Goal: Task Accomplishment & Management: Use online tool/utility

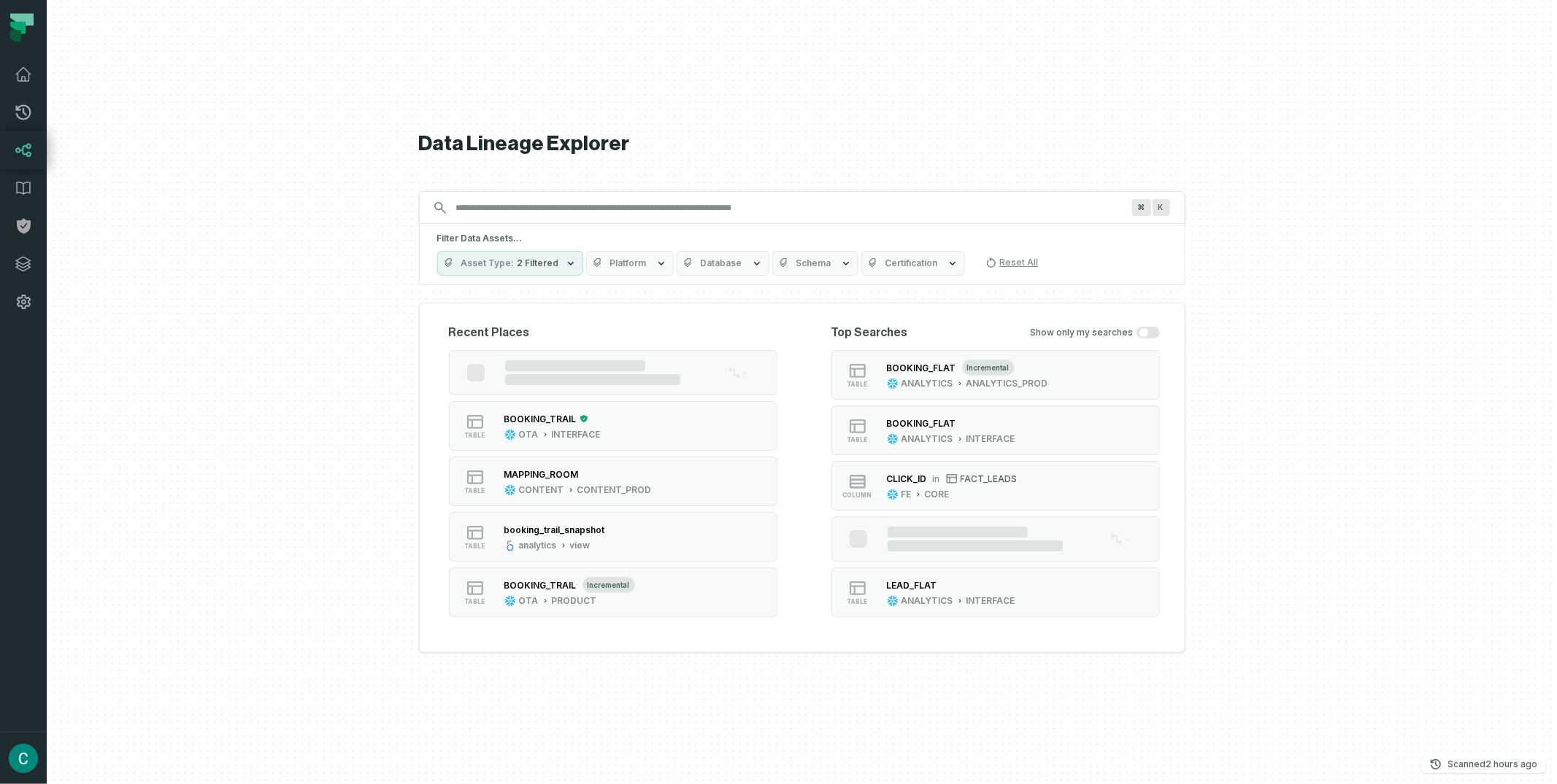
click at [1116, 107] on div "Data Lineage Explorer Search for assets across the organization ⌘ K Filter Data…" at bounding box center [802, 392] width 767 height 784
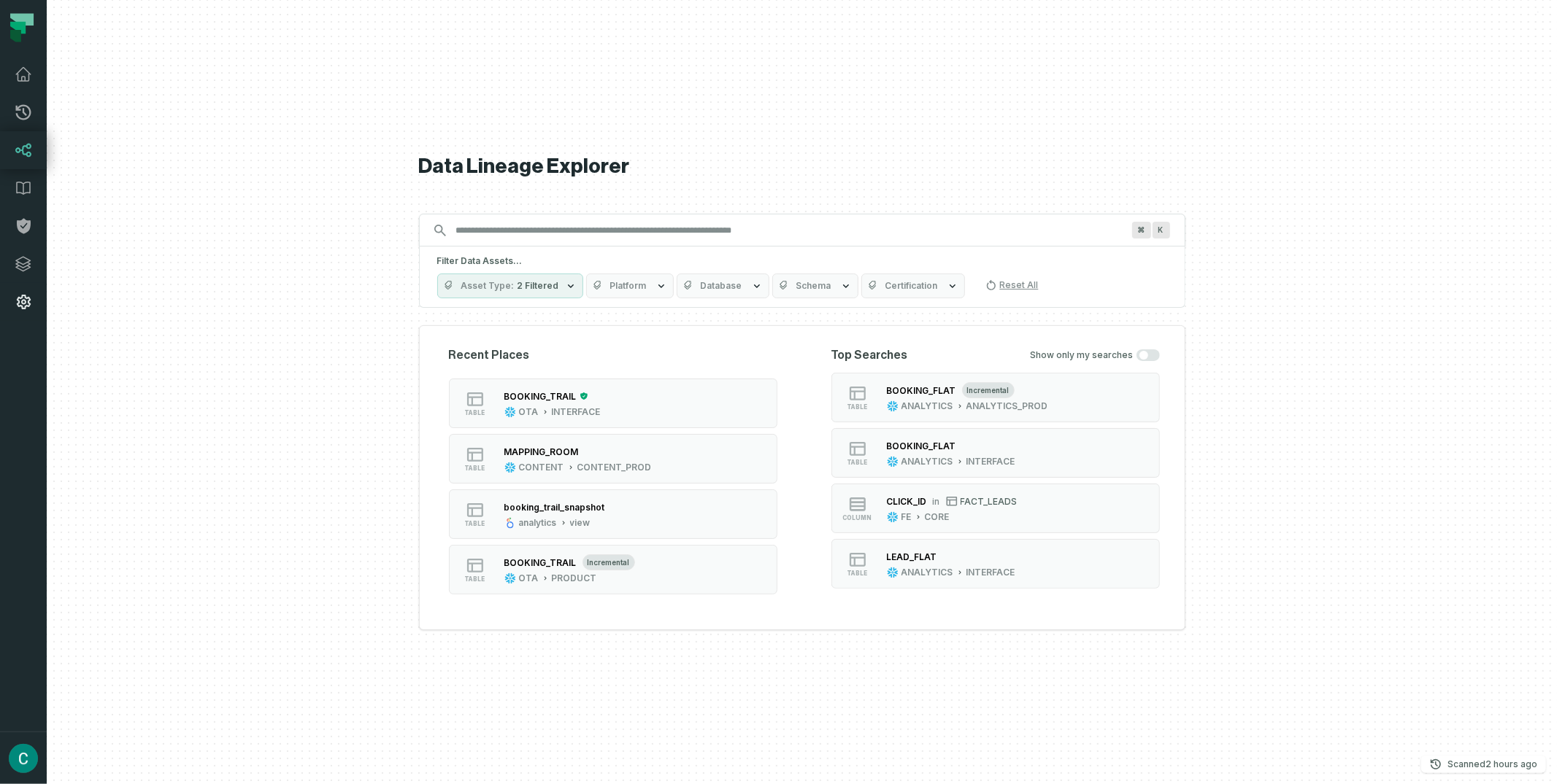
click at [26, 294] on icon at bounding box center [24, 302] width 18 height 18
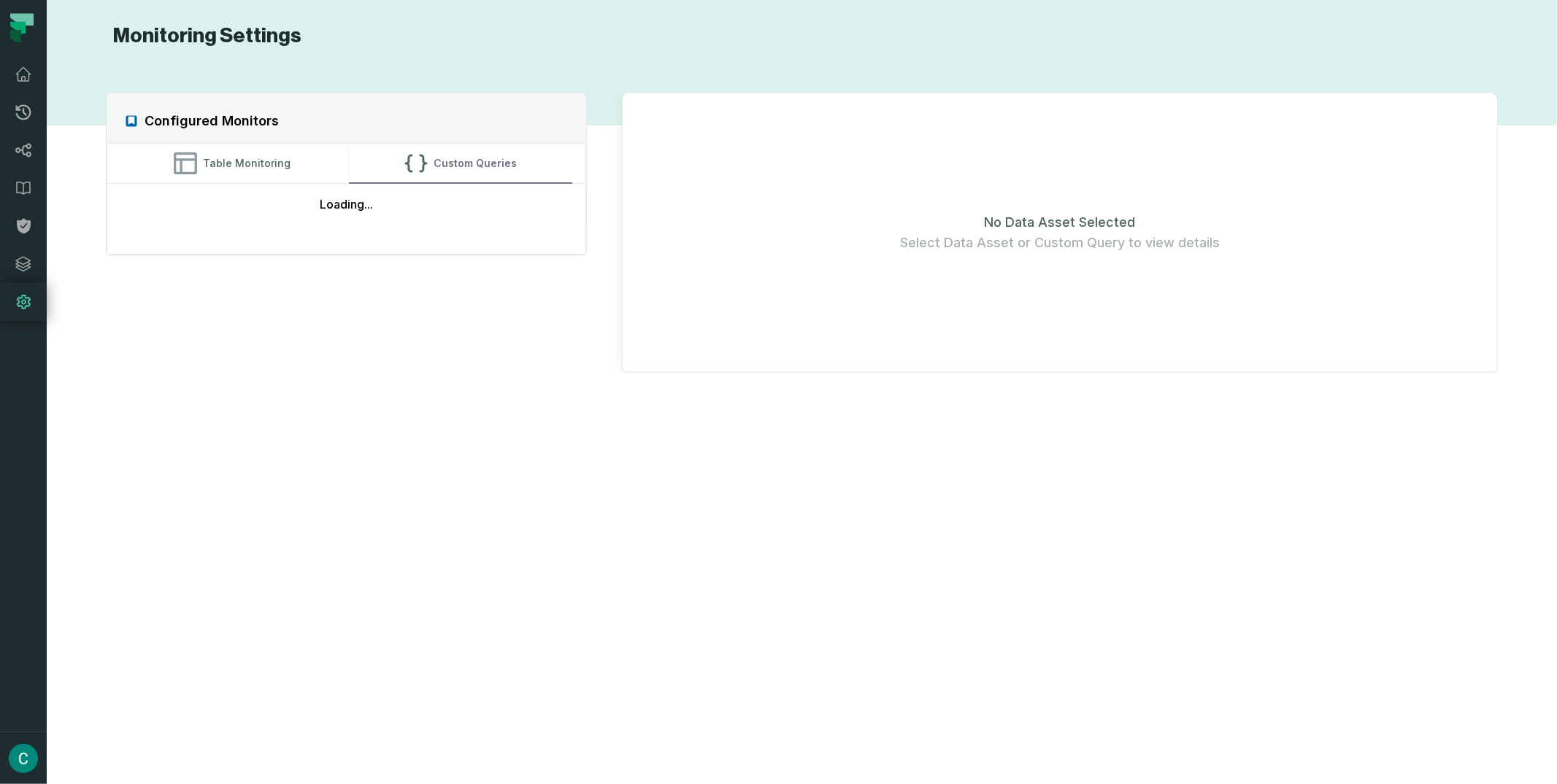
click at [519, 162] on button "Custom Queries" at bounding box center [460, 163] width 224 height 39
click at [215, 168] on button "Table Monitoring" at bounding box center [232, 163] width 224 height 39
click at [15, 225] on icon at bounding box center [24, 227] width 18 height 18
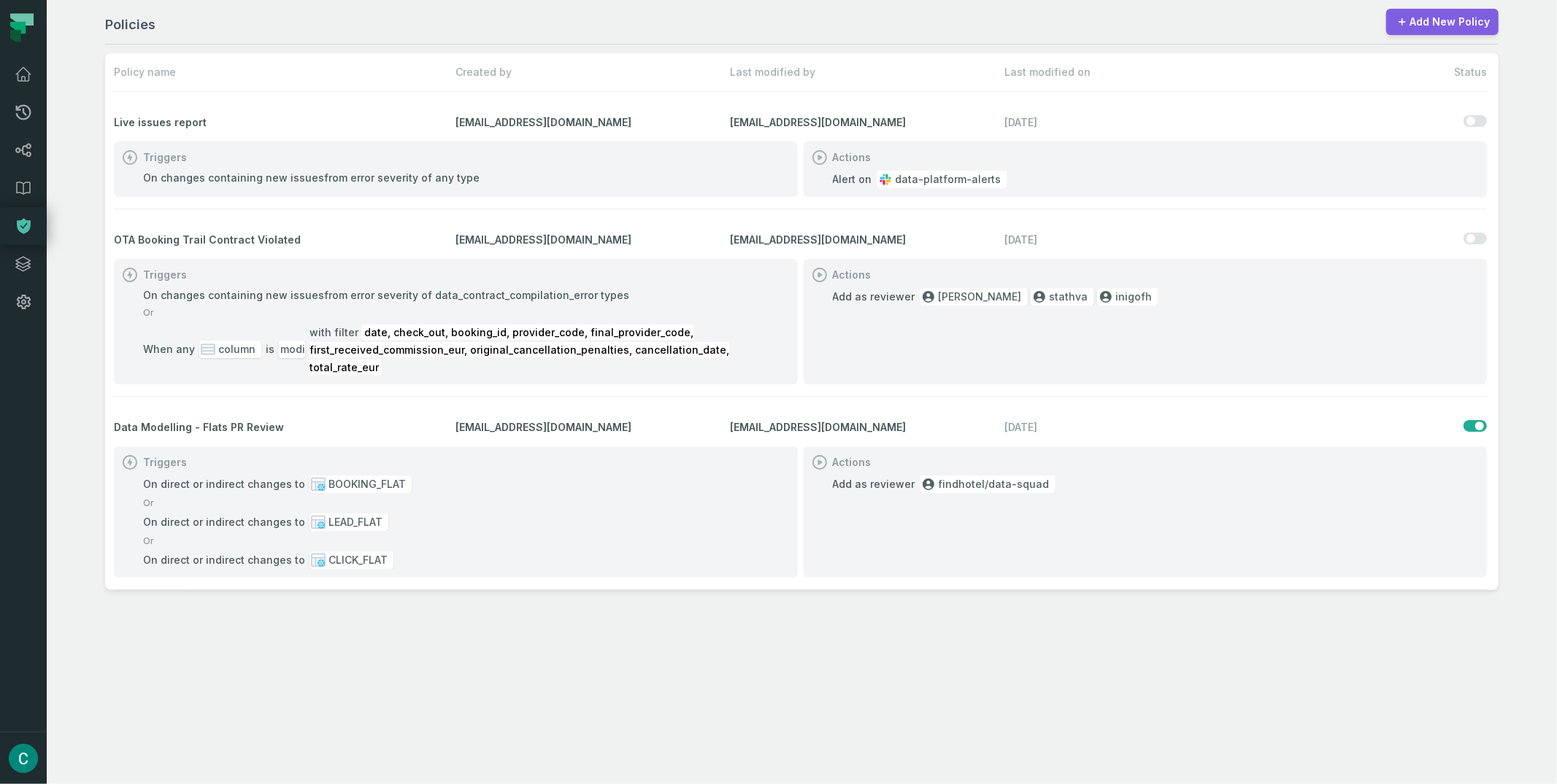
click at [1454, 24] on link "Add New Policy" at bounding box center [1443, 22] width 112 height 27
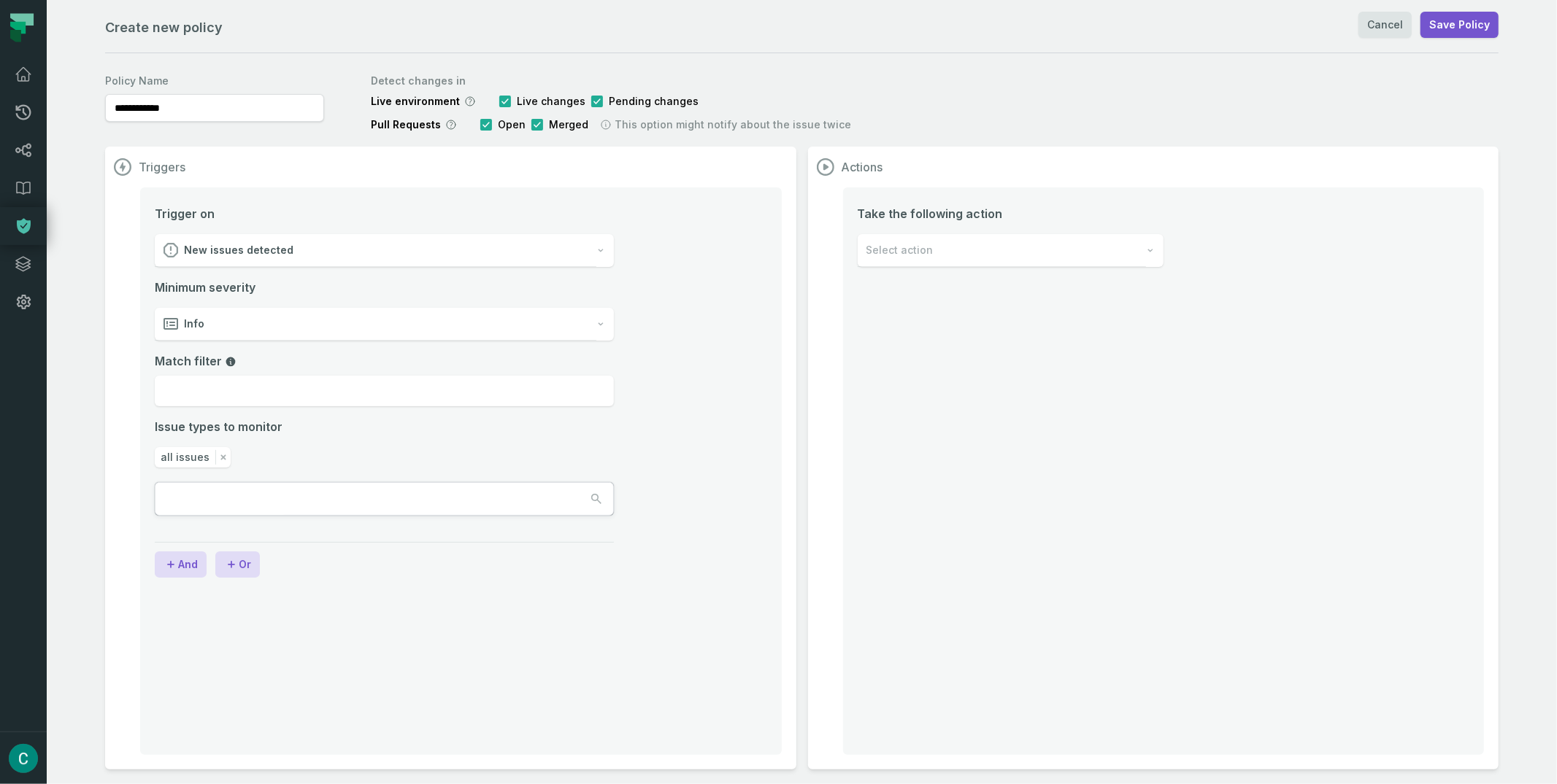
click at [381, 258] on div "New issues detected" at bounding box center [375, 250] width 441 height 33
click at [345, 286] on div "New issues detected" at bounding box center [384, 287] width 457 height 33
click at [309, 319] on div "Info" at bounding box center [375, 324] width 441 height 33
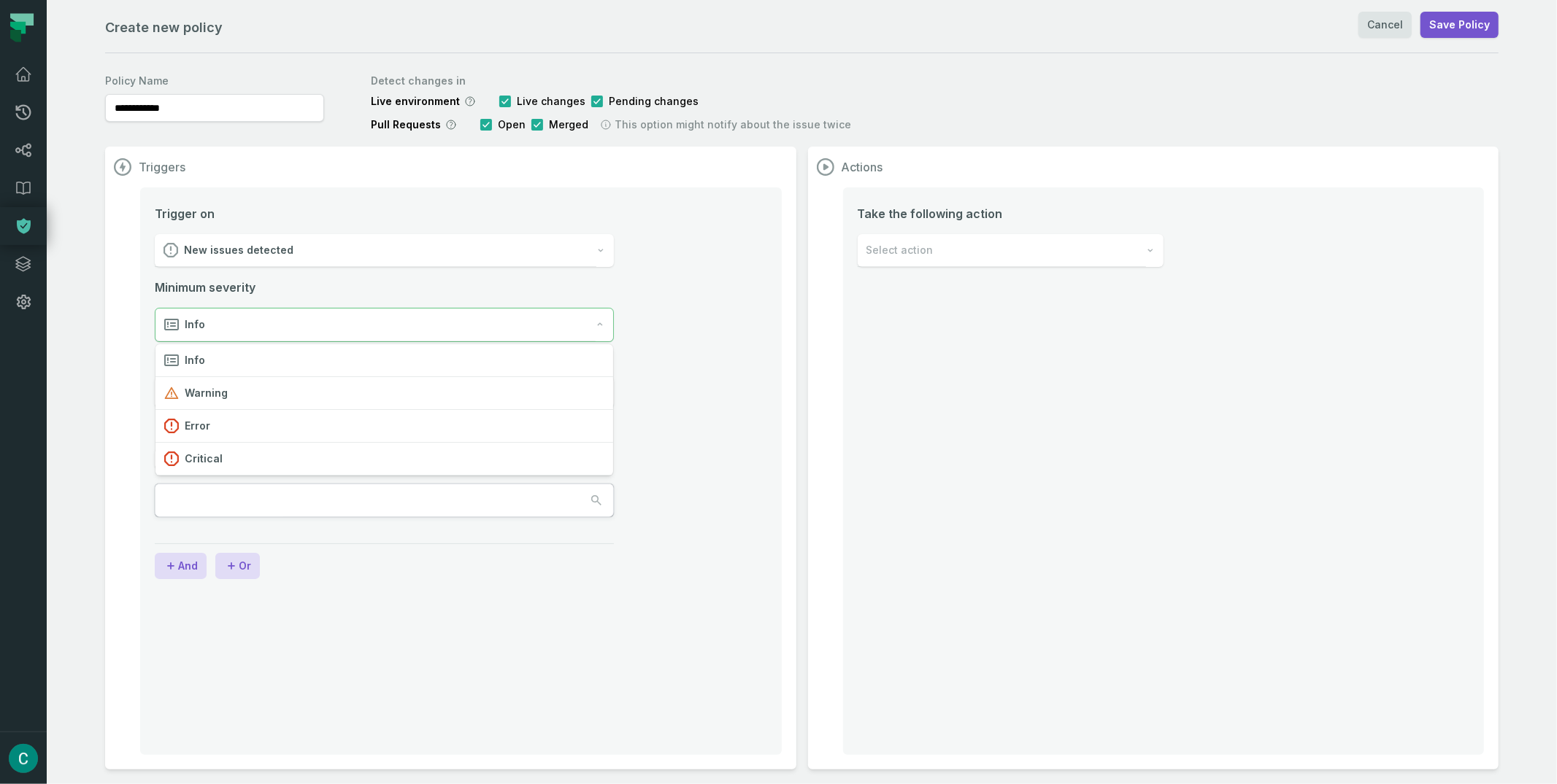
click at [501, 271] on div "Trigger on New issues detected Minimum severity Info Match filter Issue types t…" at bounding box center [384, 360] width 459 height 312
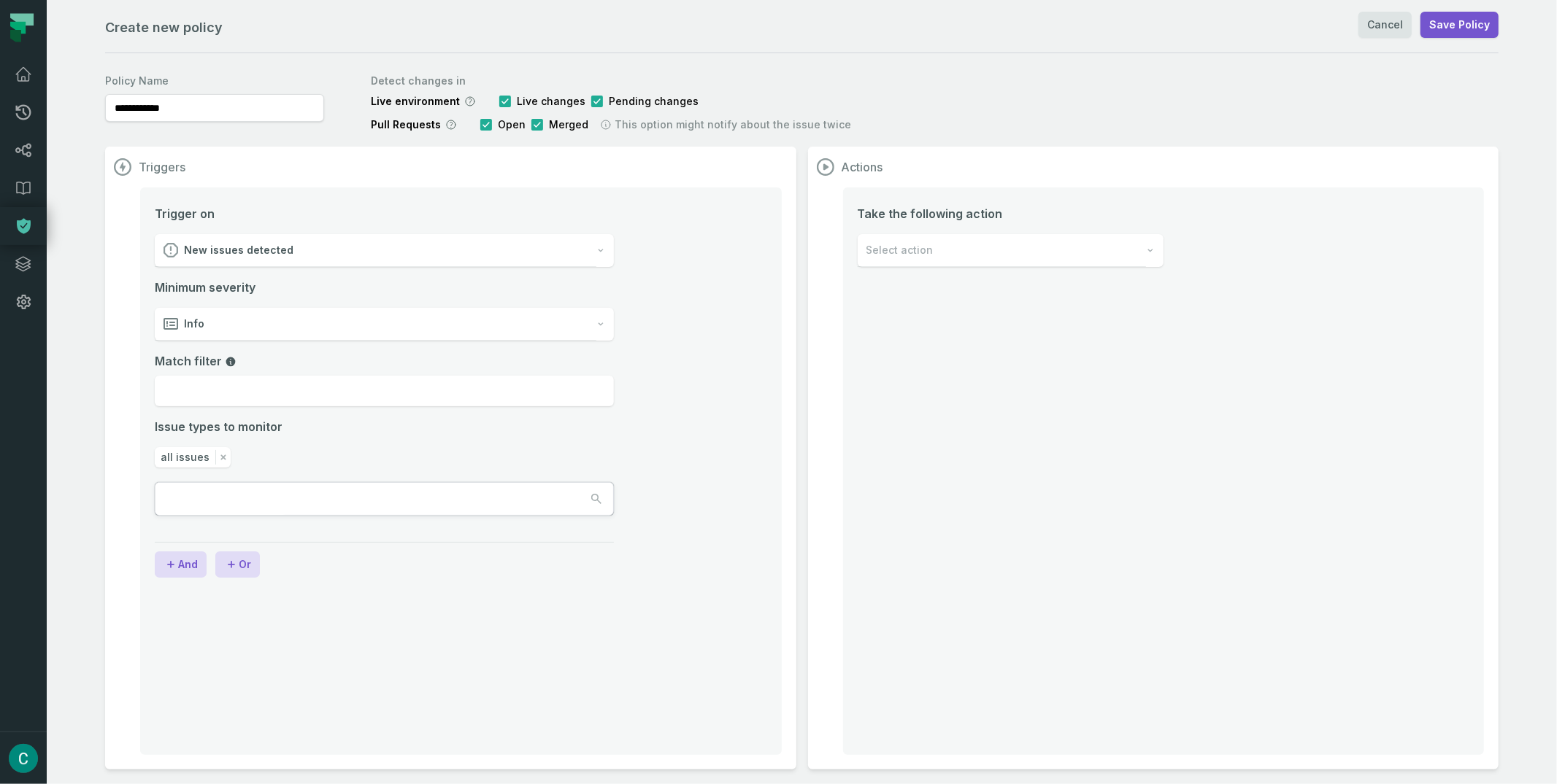
click at [249, 328] on div "Info" at bounding box center [375, 324] width 441 height 33
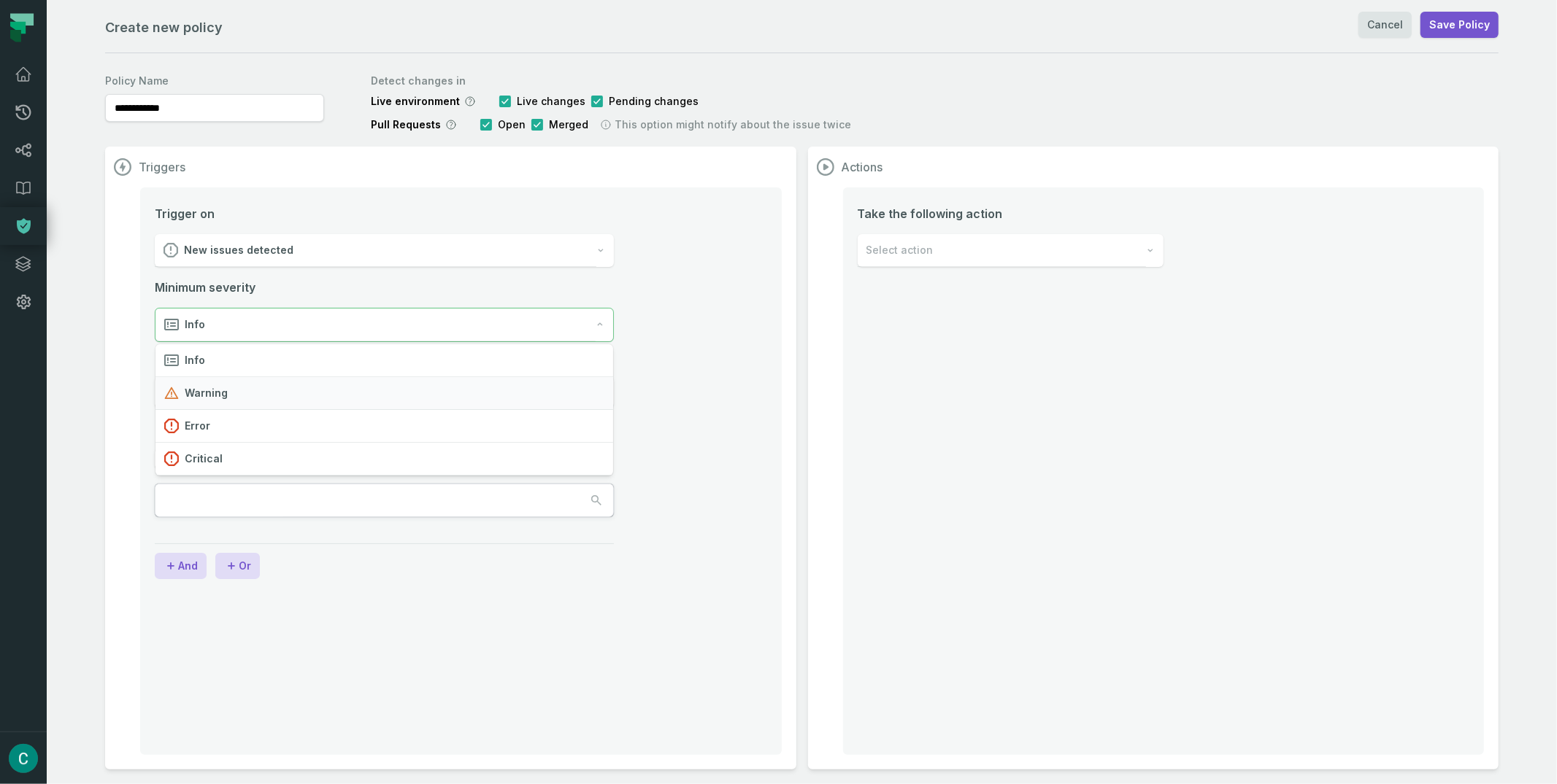
click at [254, 393] on div "Warning" at bounding box center [384, 393] width 457 height 33
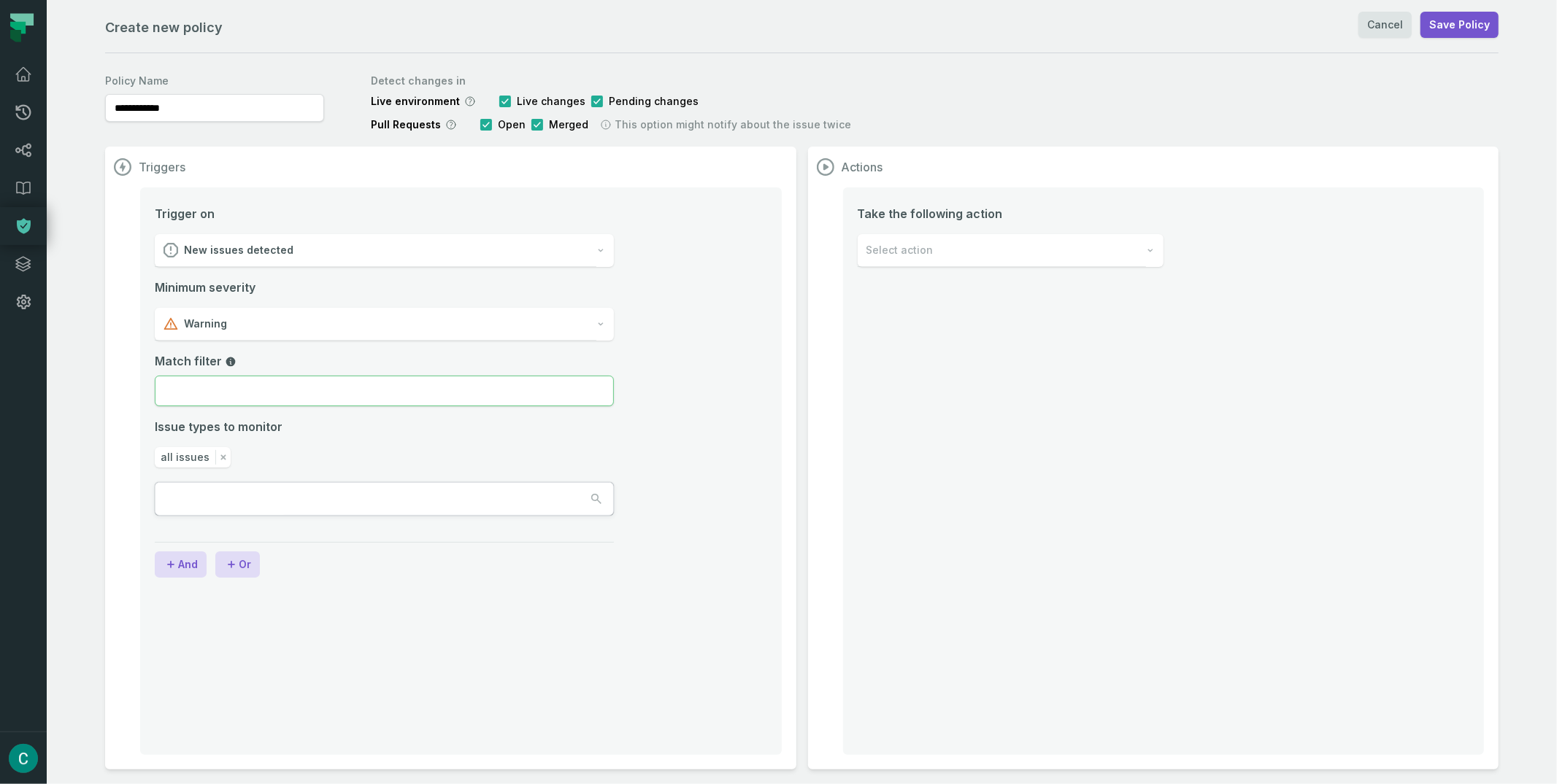
click at [215, 398] on input "Match filter" at bounding box center [384, 390] width 459 height 31
click at [193, 461] on span "all issues" at bounding box center [185, 457] width 49 height 15
click at [491, 524] on div "Trigger on New issues detected Minimum severity Warning Match filter Issue type…" at bounding box center [384, 378] width 459 height 347
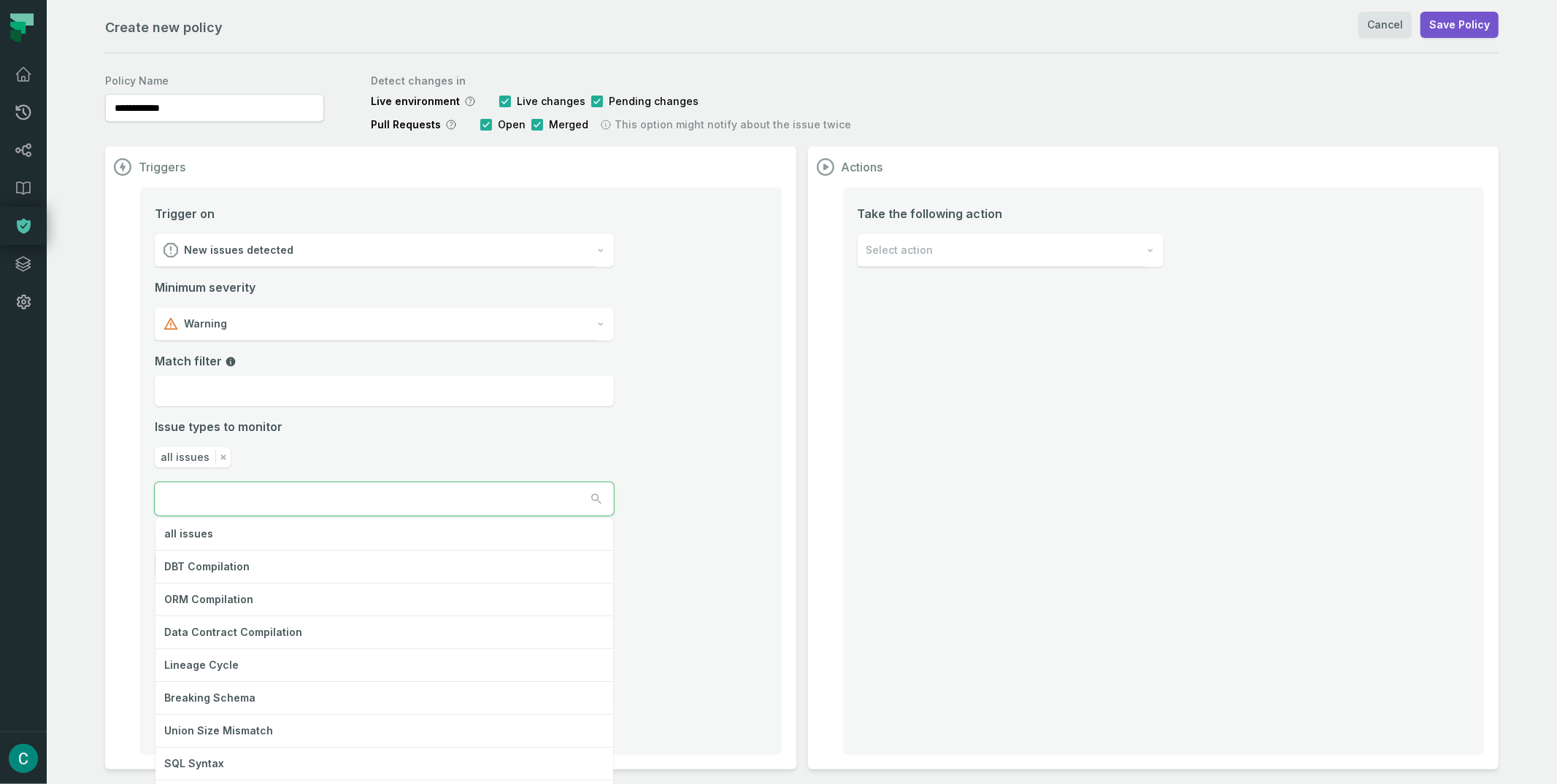
drag, startPoint x: 489, startPoint y: 513, endPoint x: 440, endPoint y: 488, distance: 55.0
click at [489, 512] on button "button" at bounding box center [384, 498] width 457 height 33
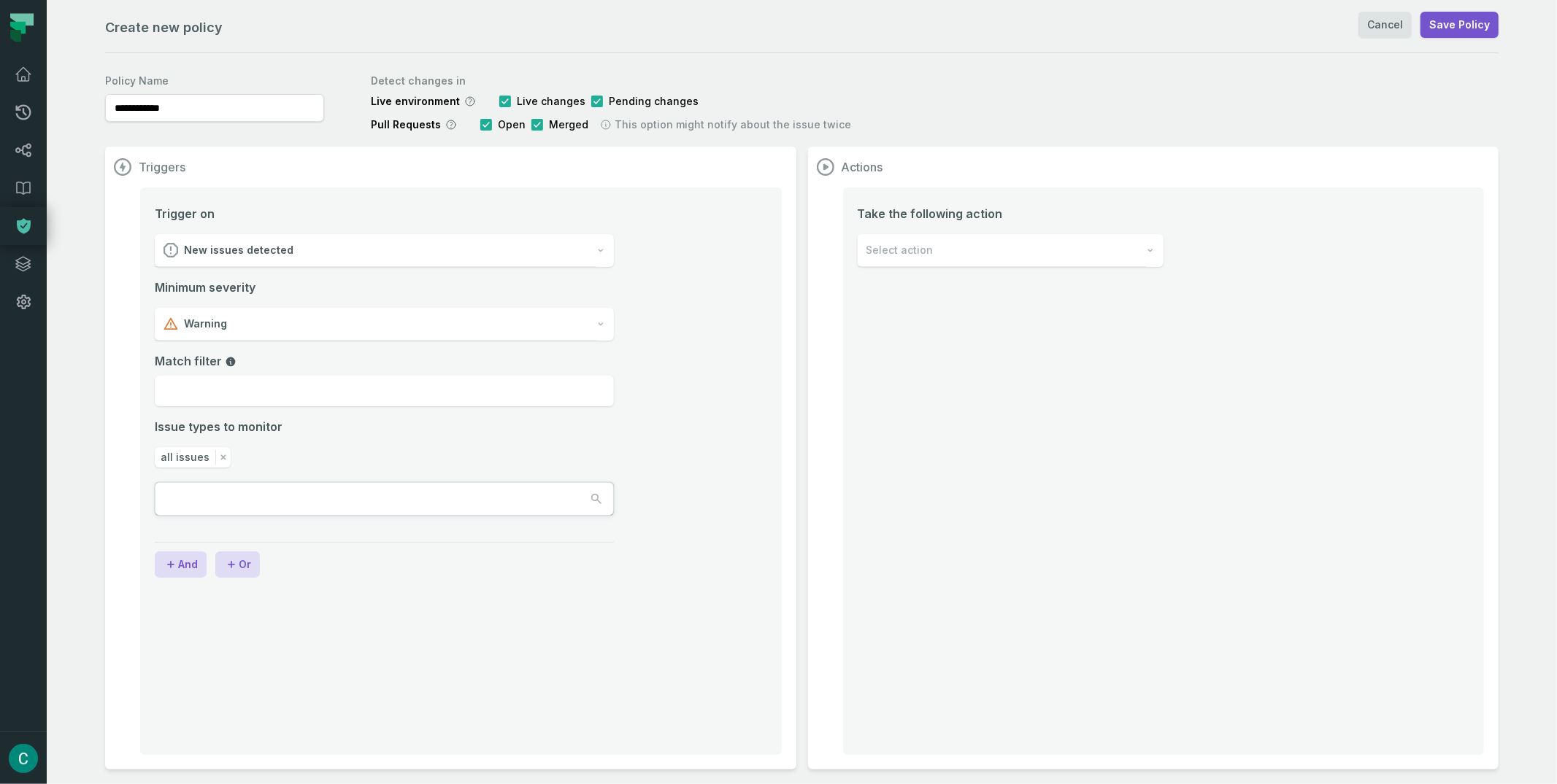
click at [778, 404] on section "Triggers Trigger on New issues detected Minimum severity Warning Match filter I…" at bounding box center [450, 458] width 691 height 623
click at [1381, 31] on link "Cancel" at bounding box center [1385, 25] width 53 height 27
